Goal: Task Accomplishment & Management: Use online tool/utility

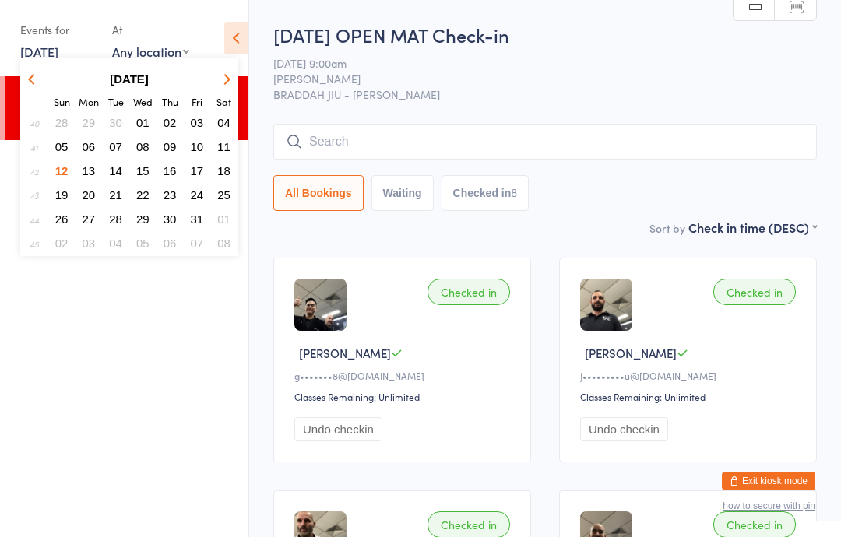
click at [86, 162] on button "13" at bounding box center [89, 170] width 24 height 21
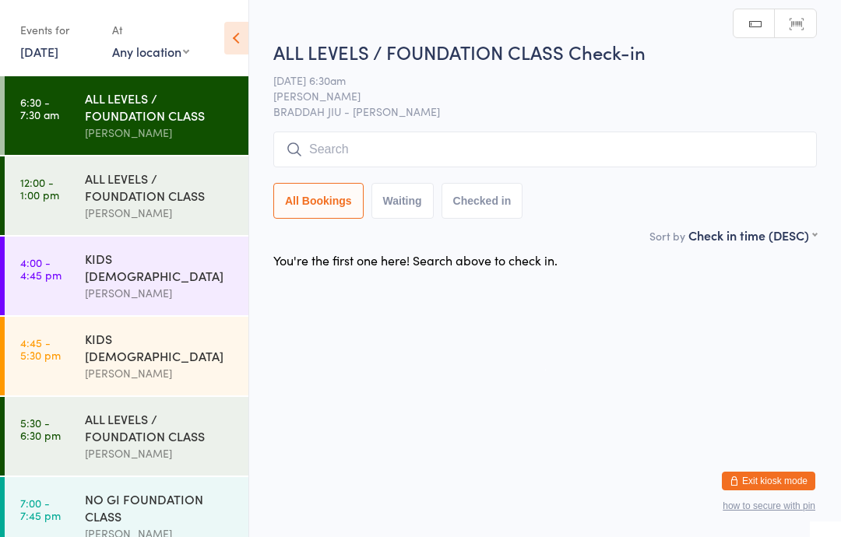
click at [487, 146] on input "search" at bounding box center [545, 150] width 544 height 36
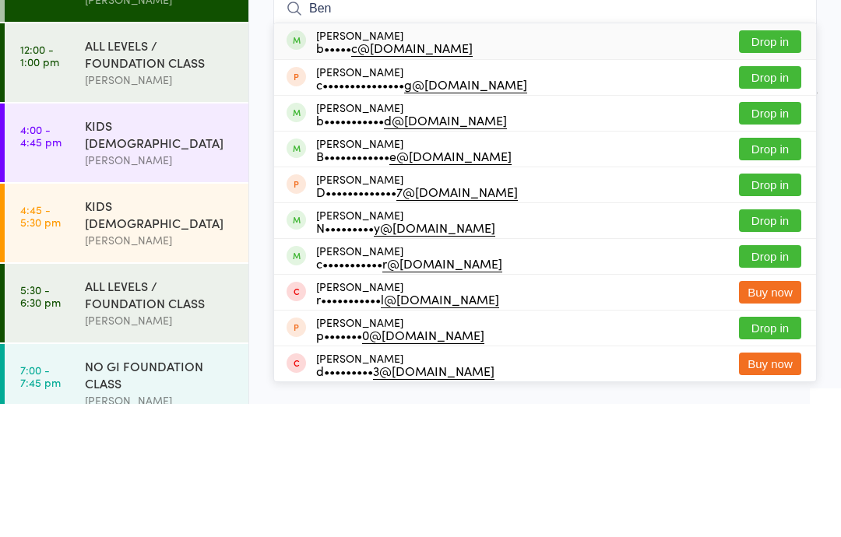
type input "Ben"
click at [771, 164] on button "Drop in" at bounding box center [770, 175] width 62 height 23
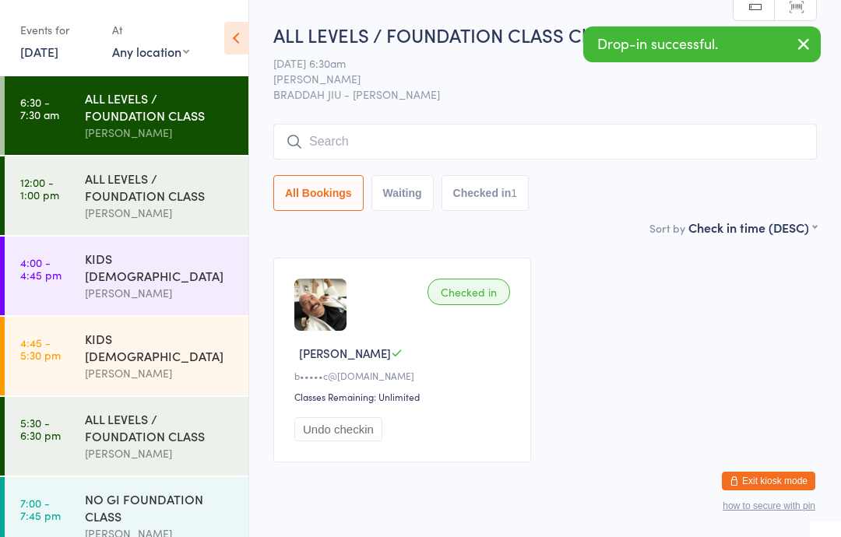
click at [497, 129] on input "search" at bounding box center [545, 142] width 544 height 36
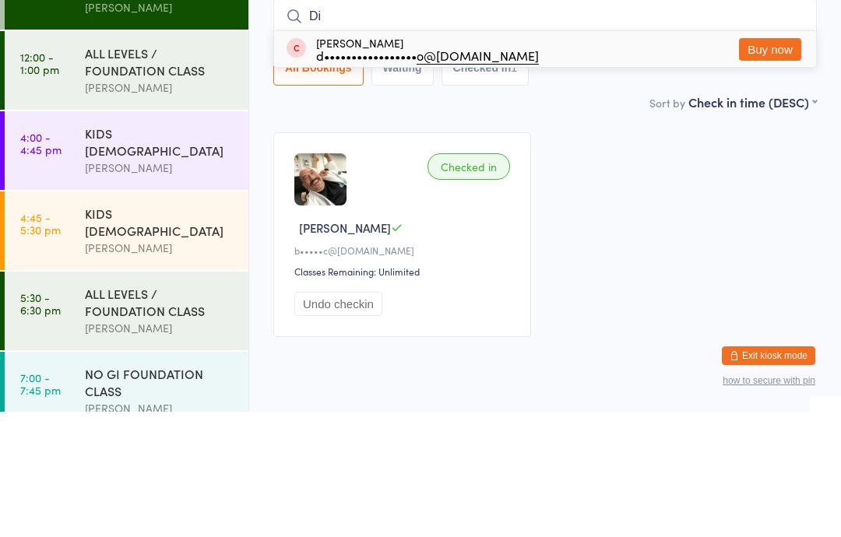
type input "D"
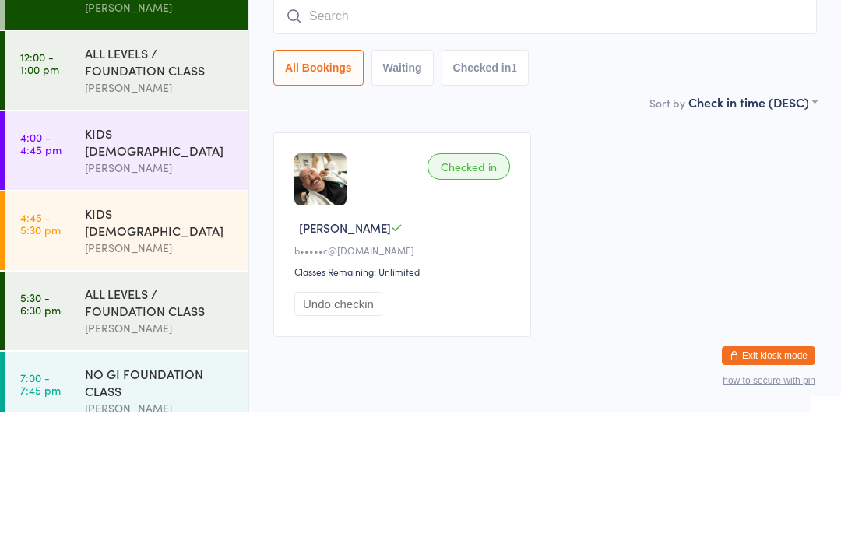
type input "K"
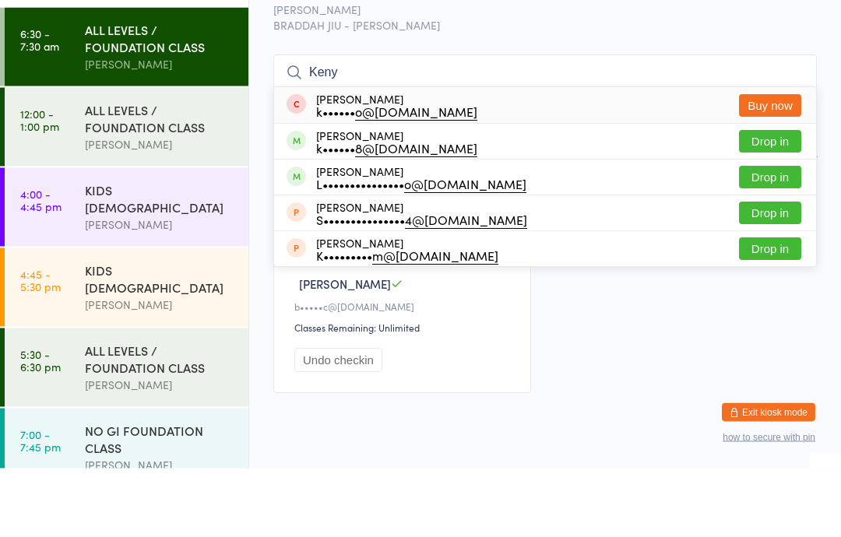
type input "Keny"
click at [759, 199] on button "Drop in" at bounding box center [770, 210] width 62 height 23
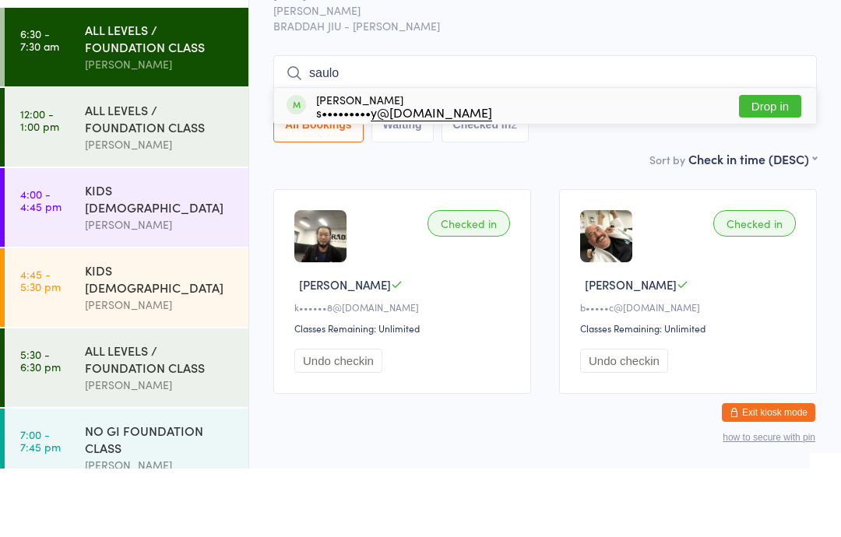
type input "saulo"
click at [783, 164] on button "Drop in" at bounding box center [770, 175] width 62 height 23
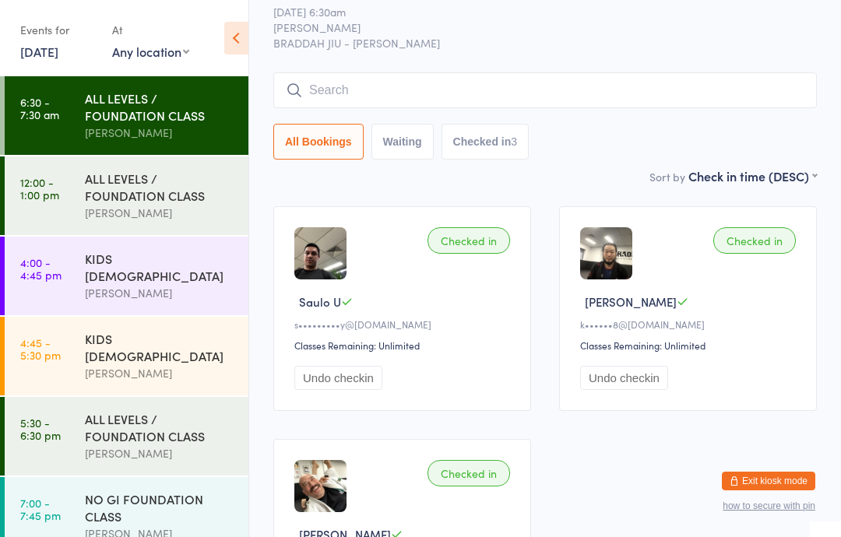
click at [484, 129] on button "Checked in 3" at bounding box center [486, 142] width 88 height 36
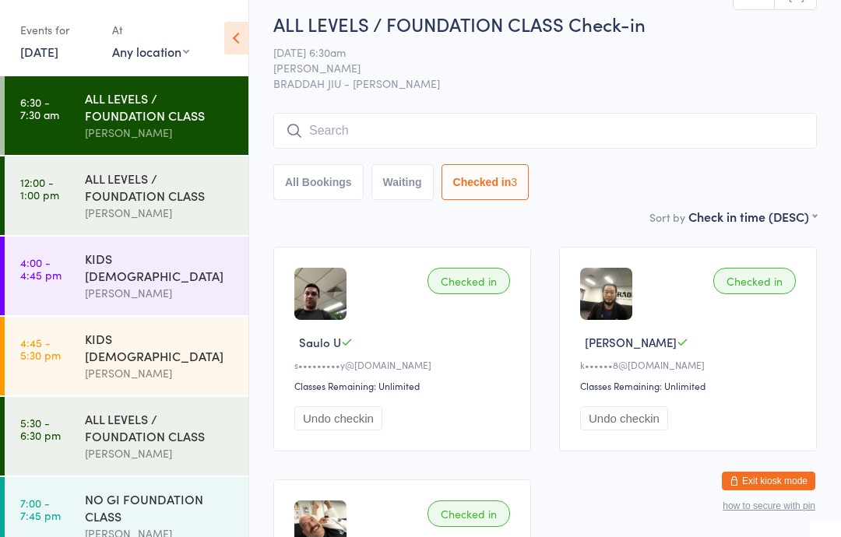
scroll to position [0, 0]
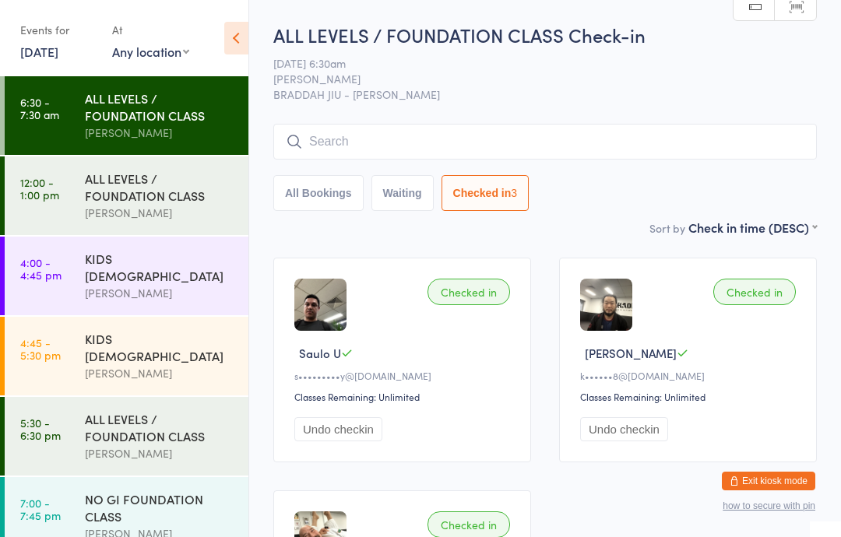
click at [310, 192] on button "All Bookings" at bounding box center [318, 193] width 90 height 36
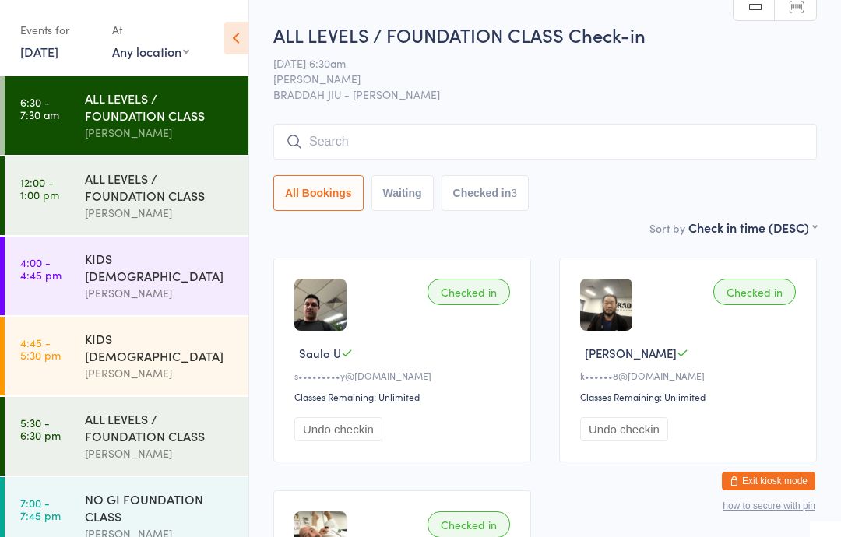
click at [531, 121] on div "ALL LEVELS / FOUNDATION CLASS Check-in [DATE] 6:30am [PERSON_NAME] BRADDAH JIU …" at bounding box center [545, 120] width 544 height 197
click at [500, 149] on input "search" at bounding box center [545, 142] width 544 height 36
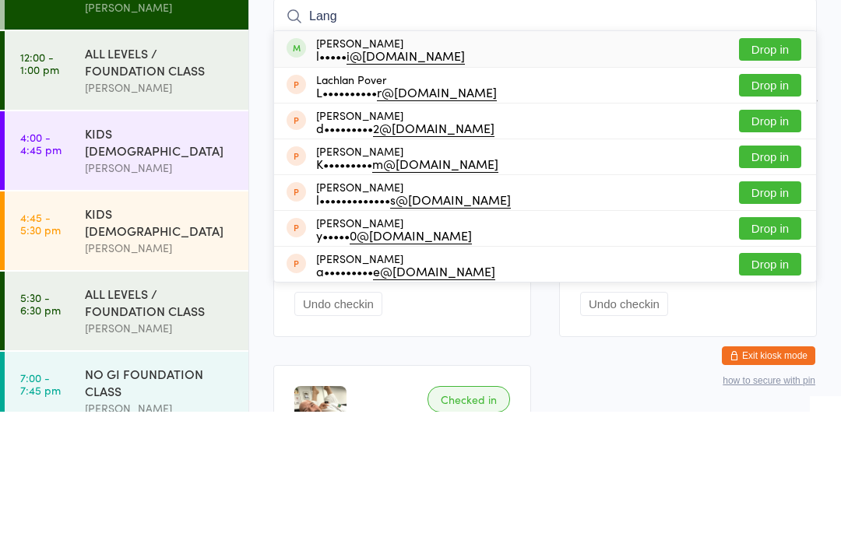
type input "Lang"
click at [773, 164] on button "Drop in" at bounding box center [770, 175] width 62 height 23
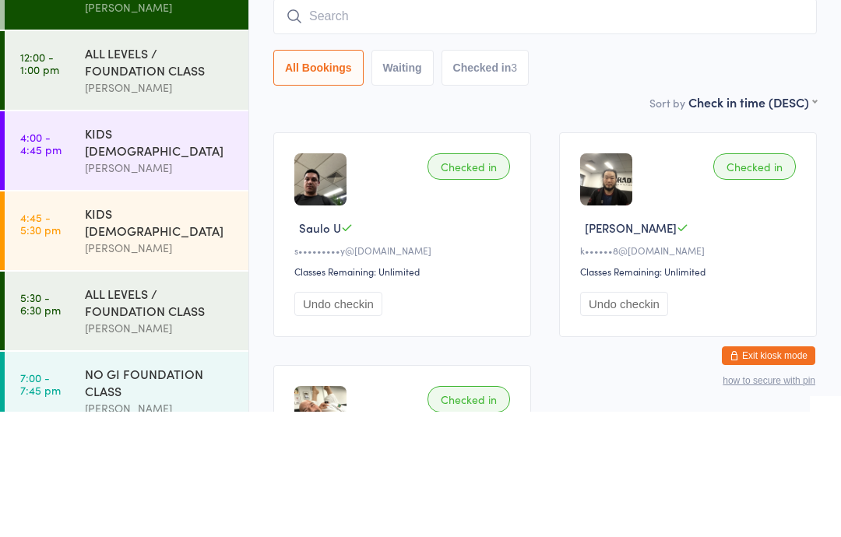
scroll to position [125, 0]
